Goal: Task Accomplishment & Management: Use online tool/utility

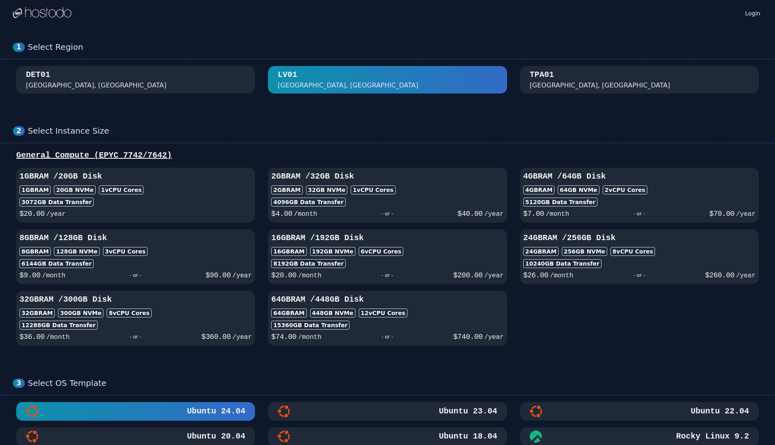
click at [135, 76] on div "DET01 [GEOGRAPHIC_DATA], [GEOGRAPHIC_DATA]" at bounding box center [135, 79] width 219 height 21
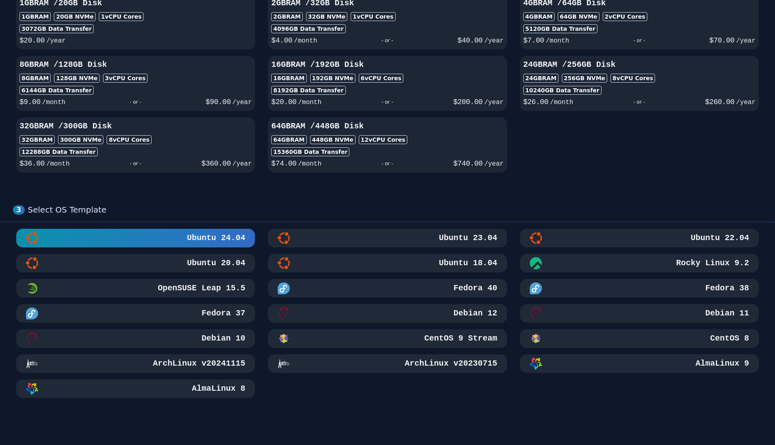
scroll to position [194, 0]
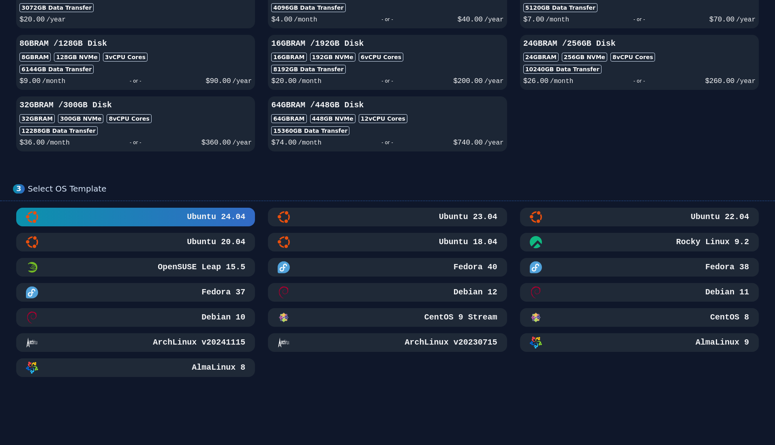
click at [348, 219] on div "Ubuntu 23.04" at bounding box center [387, 217] width 219 height 12
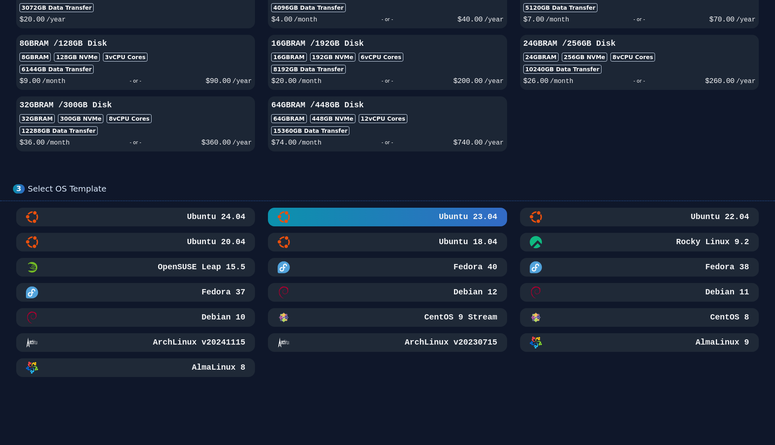
click at [167, 218] on div "Ubuntu 24.04" at bounding box center [135, 217] width 219 height 12
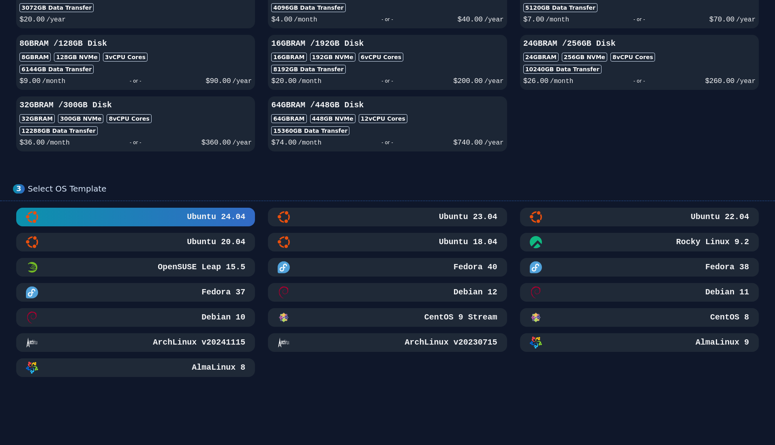
click at [454, 294] on h3 "Debian 12" at bounding box center [474, 292] width 45 height 11
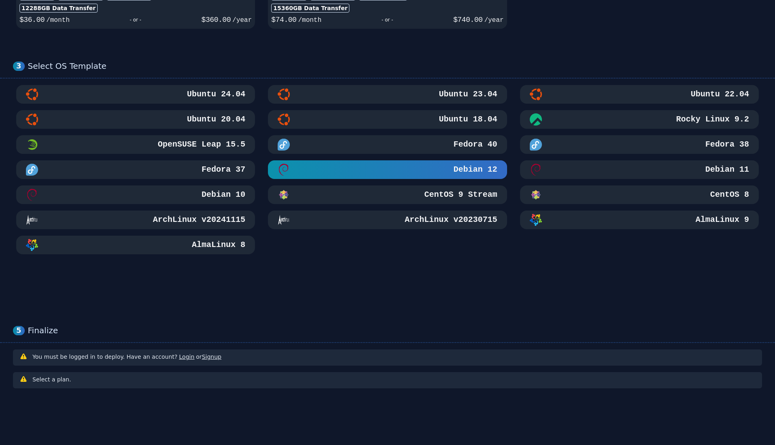
scroll to position [0, 0]
